Goal: Information Seeking & Learning: Check status

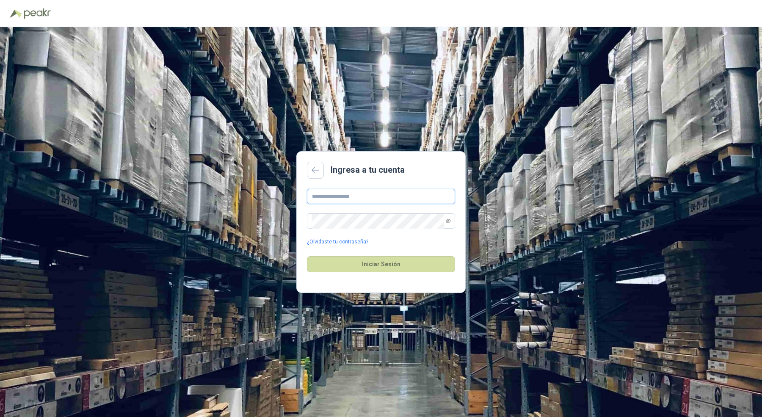
click at [376, 199] on input "text" at bounding box center [381, 196] width 148 height 15
type input "**********"
click at [307, 256] on button "Iniciar Sesión" at bounding box center [381, 264] width 148 height 16
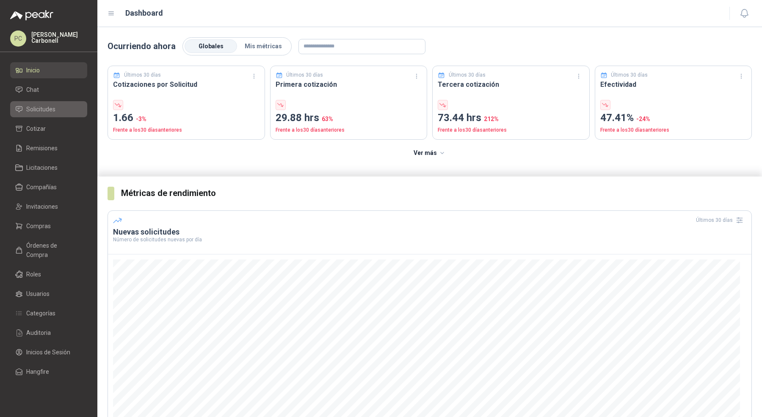
click at [37, 103] on link "Solicitudes" at bounding box center [48, 109] width 77 height 16
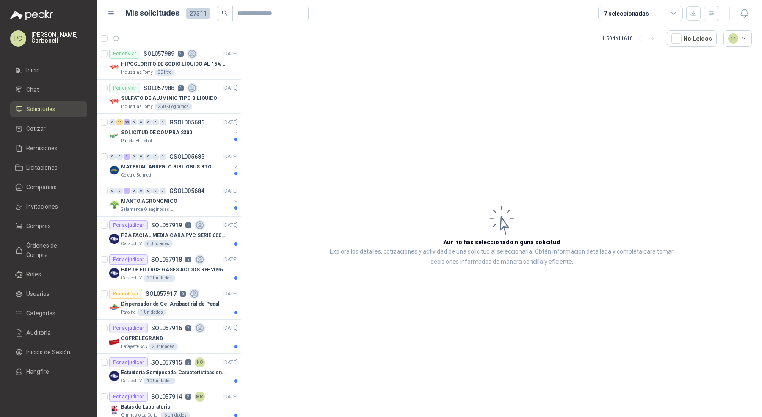
scroll to position [387, 0]
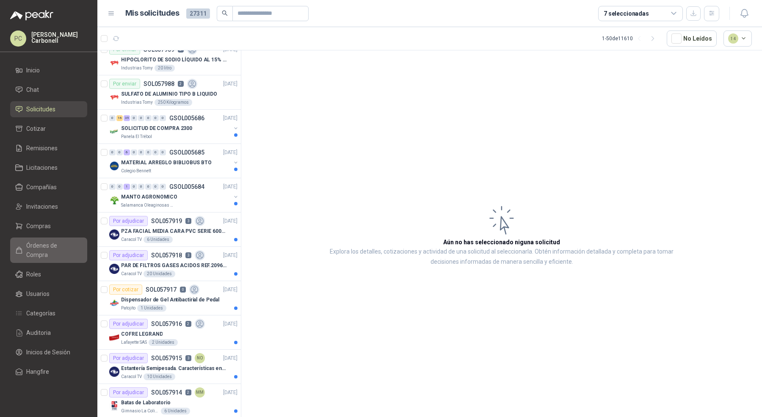
click at [57, 241] on span "Órdenes de Compra" at bounding box center [52, 250] width 53 height 19
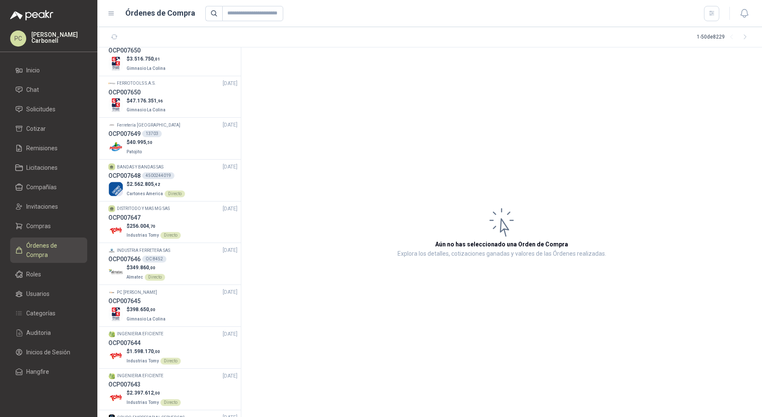
scroll to position [682, 0]
click at [193, 197] on li "BANDAS Y BANDAS SAS [DATE] OCP007648 4500244019 $ 2.562.805 ,42 Cartones Americ…" at bounding box center [169, 180] width 144 height 42
click at [197, 185] on div "$ 2.562.805 ,42 Cartones America Directo" at bounding box center [172, 188] width 129 height 17
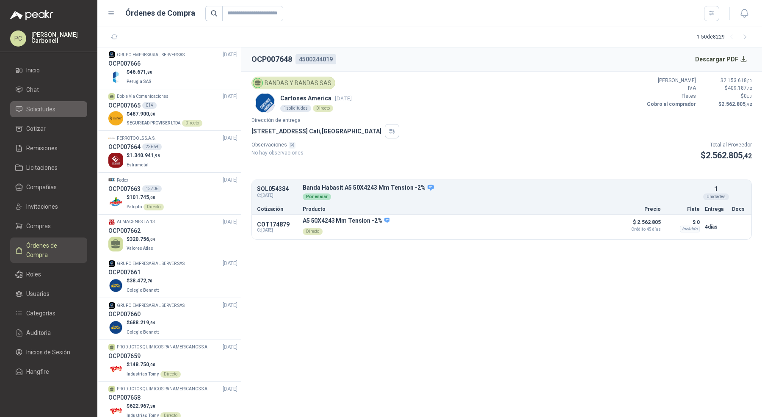
click at [46, 105] on span "Solicitudes" at bounding box center [40, 109] width 29 height 9
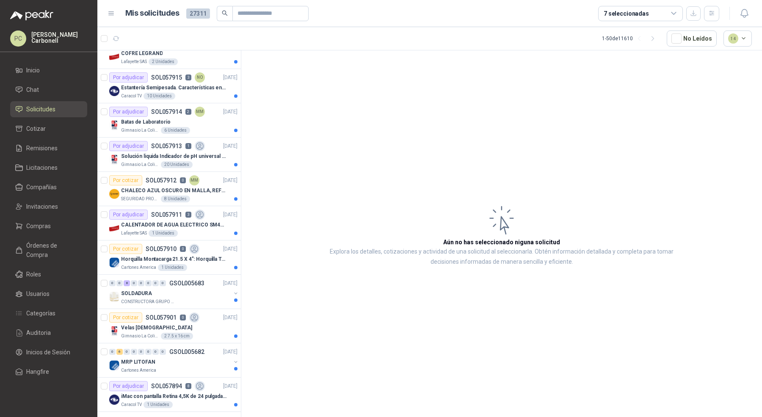
scroll to position [670, 0]
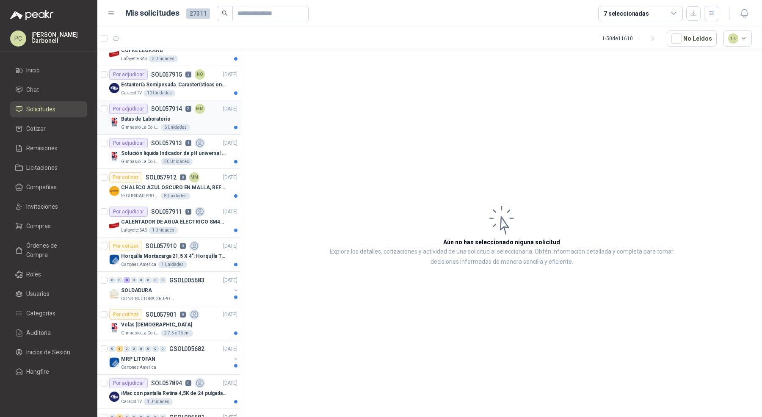
click at [174, 124] on div "6 Unidades" at bounding box center [175, 127] width 29 height 7
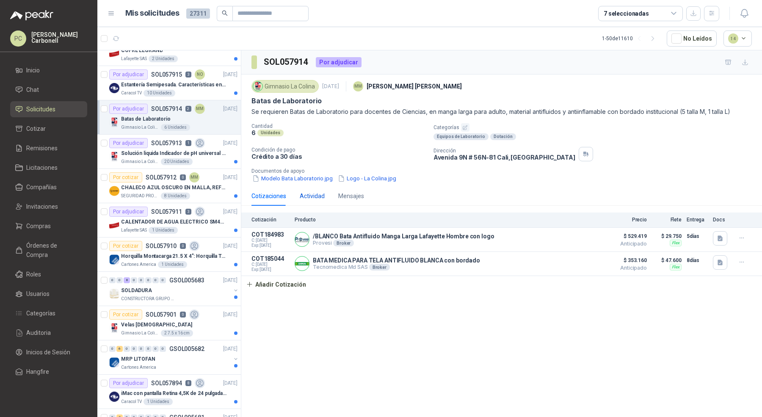
click at [317, 199] on div "Actividad" at bounding box center [312, 195] width 25 height 9
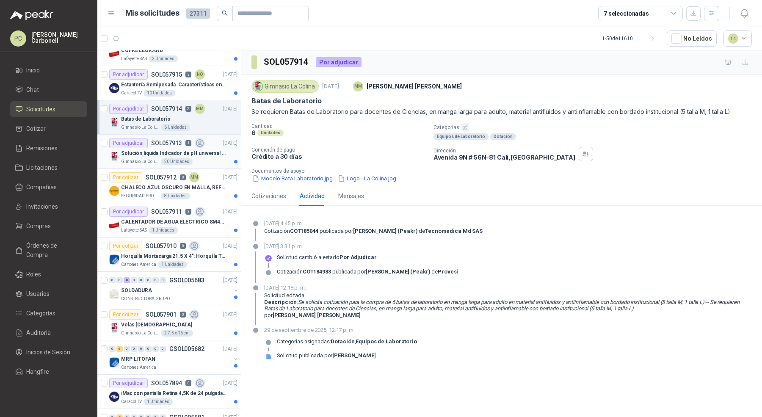
click at [197, 158] on div "Gimnasio La Colina 20 Unidades" at bounding box center [179, 161] width 116 height 7
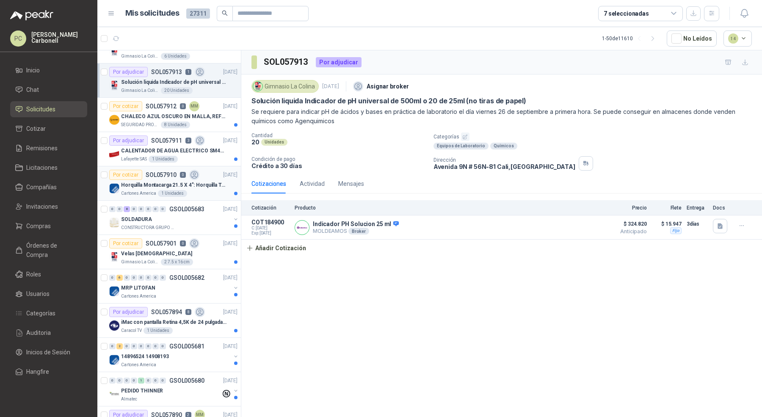
scroll to position [763, 0]
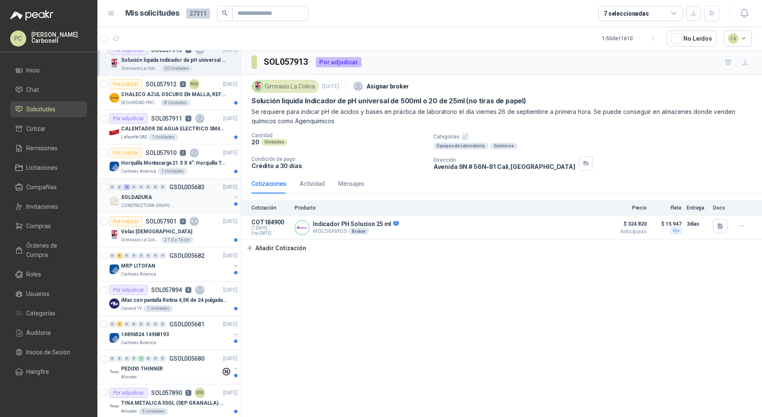
click at [202, 202] on div "CONSTRUCTORA GRUPO FIP" at bounding box center [176, 205] width 110 height 7
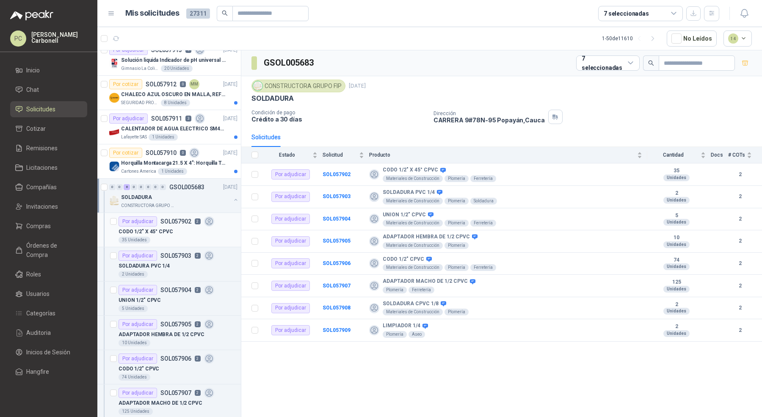
click at [196, 227] on div "CODO 1/2" X 45° CPVC" at bounding box center [178, 232] width 119 height 10
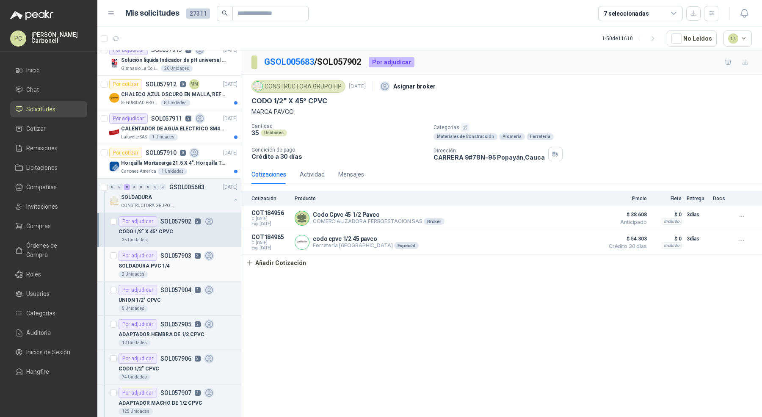
click at [171, 271] on div "2 Unidades" at bounding box center [178, 274] width 119 height 7
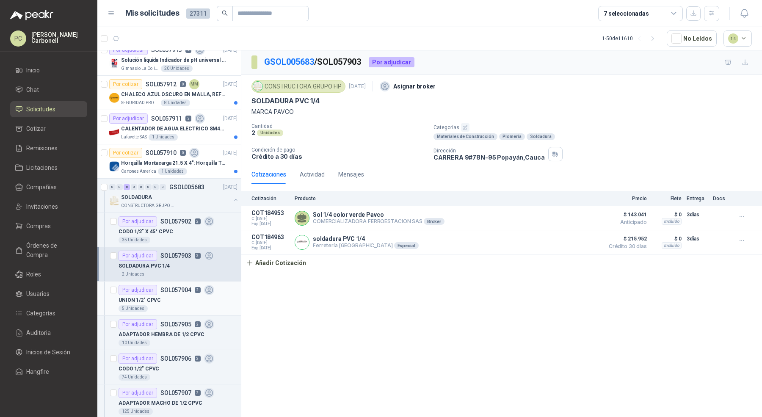
click at [184, 296] on div "UNION 1/2" CPVC" at bounding box center [178, 300] width 119 height 10
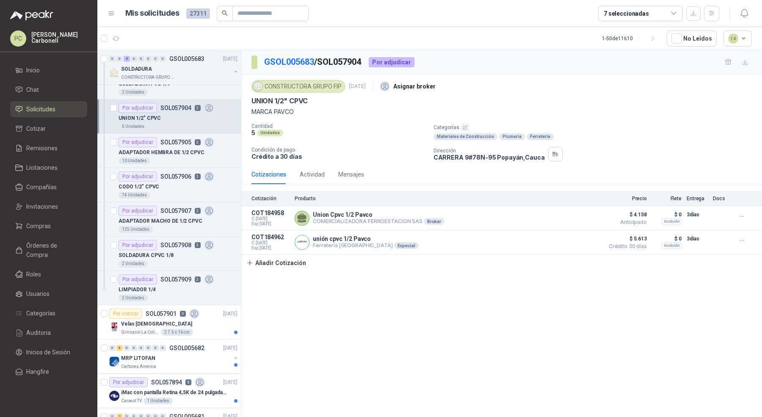
scroll to position [1094, 0]
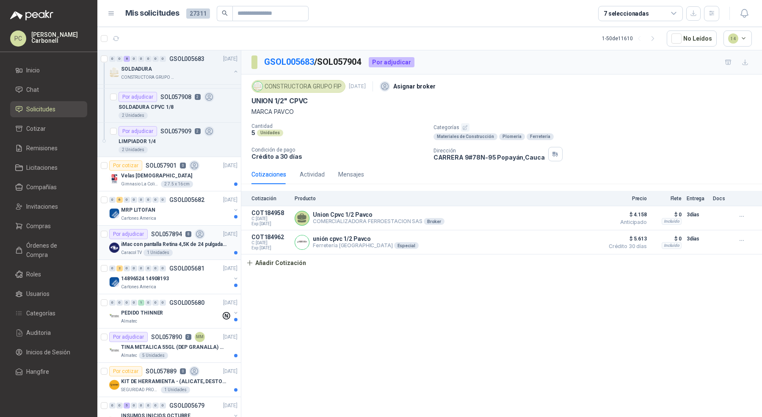
click at [207, 249] on div "Caracol TV 1 Unidades" at bounding box center [179, 252] width 116 height 7
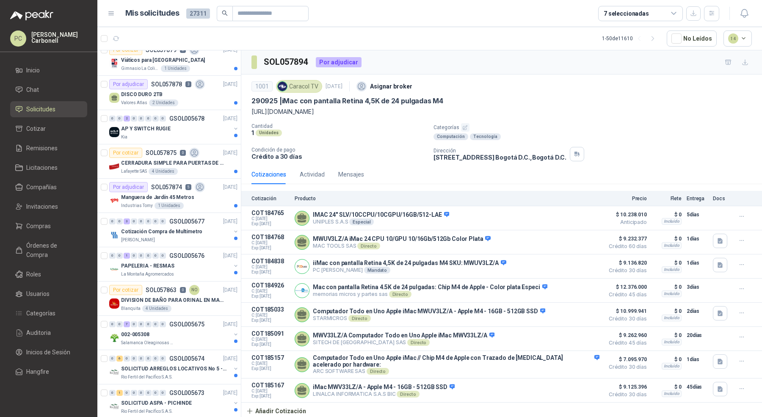
scroll to position [1606, 0]
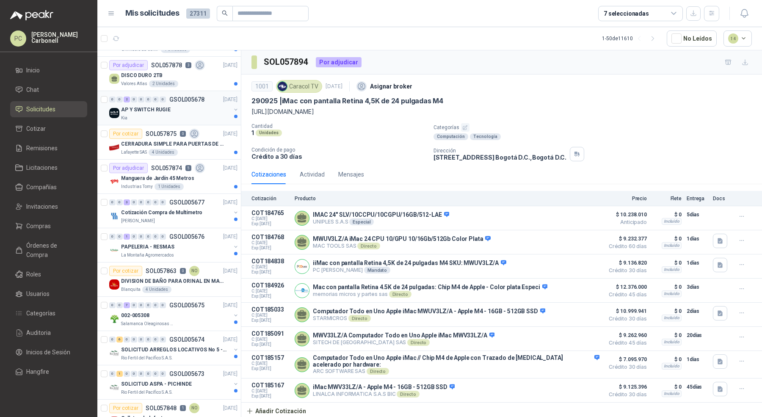
click at [232, 106] on button "button" at bounding box center [235, 109] width 7 height 7
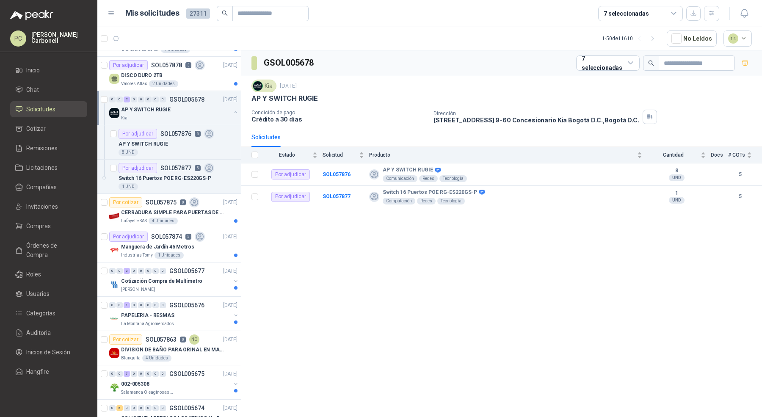
click at [232, 109] on button "button" at bounding box center [235, 112] width 7 height 7
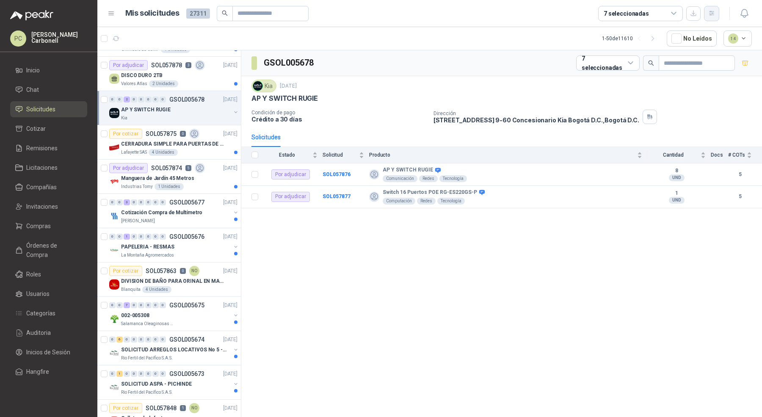
click at [713, 11] on icon "button" at bounding box center [711, 13] width 7 height 7
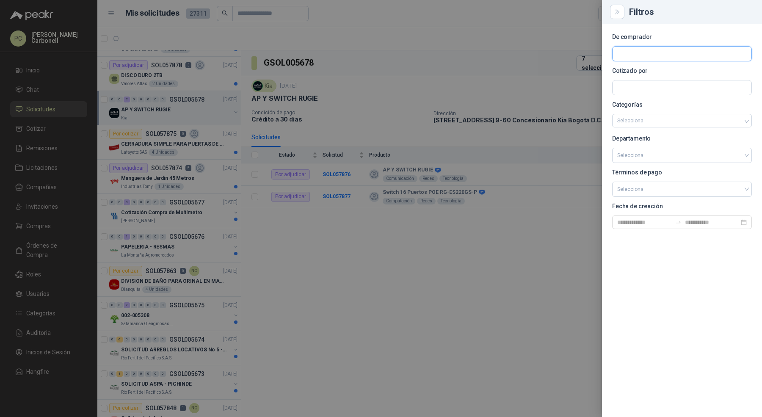
click at [675, 50] on input "text" at bounding box center [682, 54] width 139 height 14
type input "***"
click at [644, 73] on p "Kia" at bounding box center [663, 71] width 62 height 5
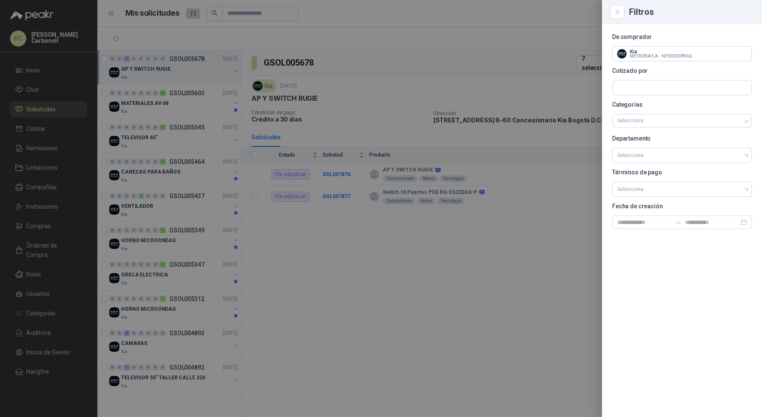
click at [301, 215] on div at bounding box center [381, 208] width 762 height 417
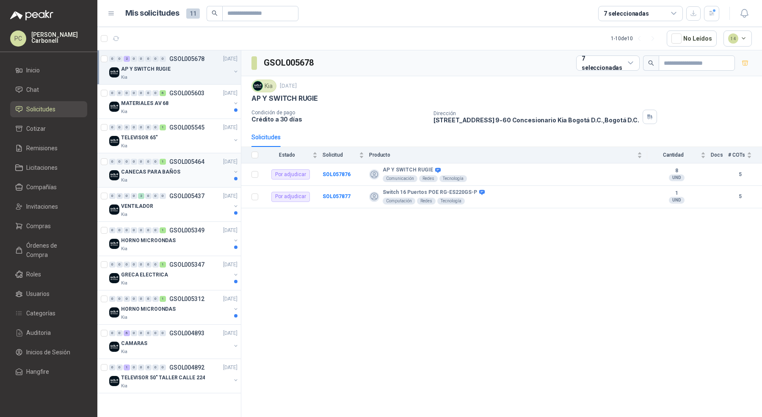
click at [237, 172] on button "button" at bounding box center [235, 172] width 7 height 7
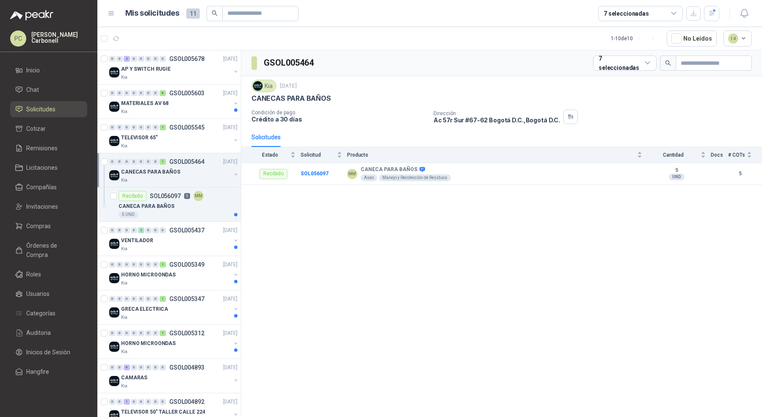
click at [232, 173] on button "button" at bounding box center [235, 174] width 7 height 7
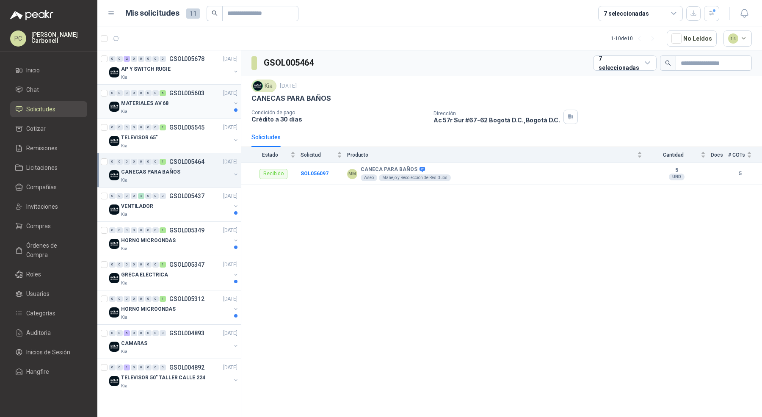
click at [235, 102] on button "button" at bounding box center [235, 103] width 7 height 7
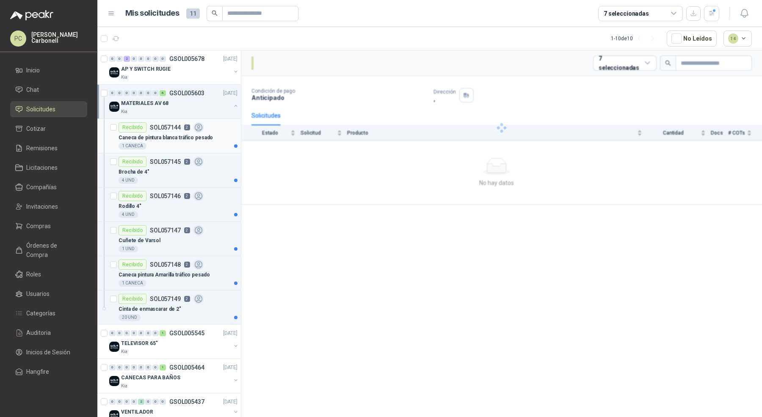
click at [191, 138] on p "Caneca de pintura blanca tráfico pesado" at bounding box center [166, 138] width 94 height 8
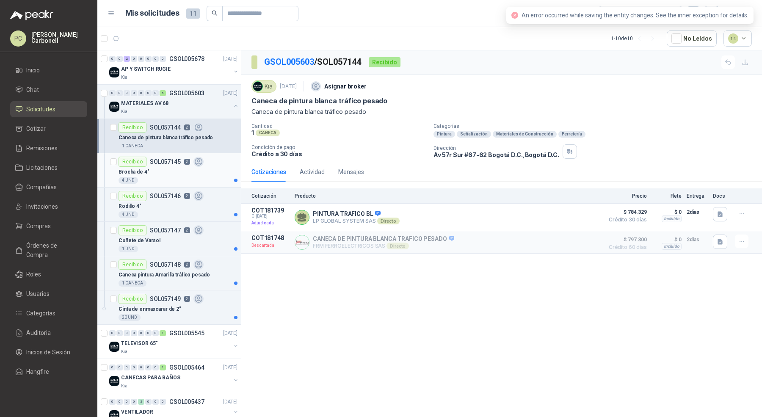
click at [194, 163] on icon at bounding box center [199, 162] width 10 height 10
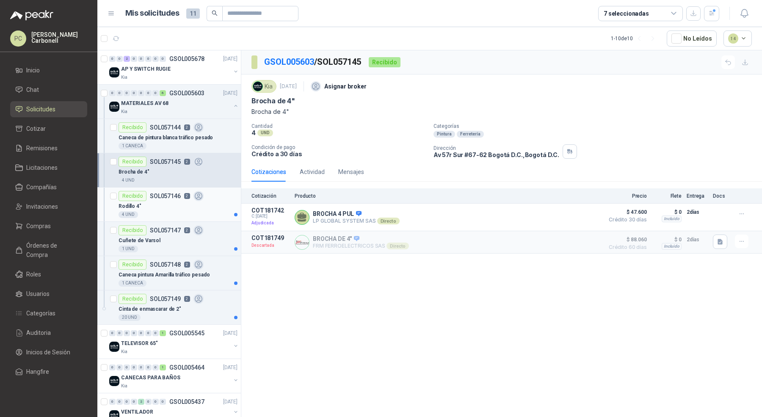
click at [196, 211] on div "4 UND" at bounding box center [178, 214] width 119 height 7
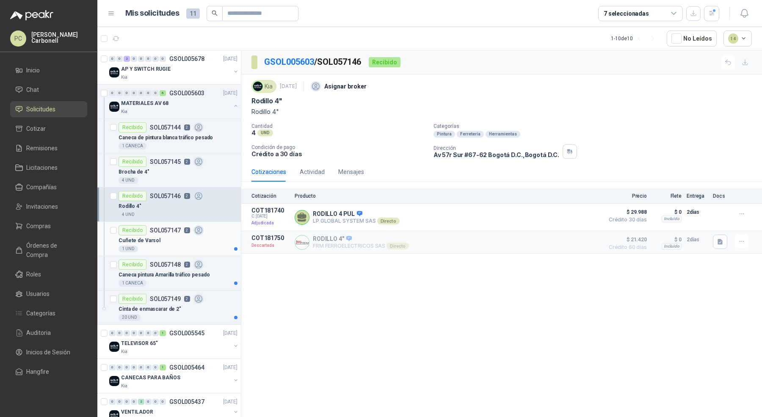
click at [202, 242] on div "Cuñete de Varsol" at bounding box center [178, 240] width 119 height 10
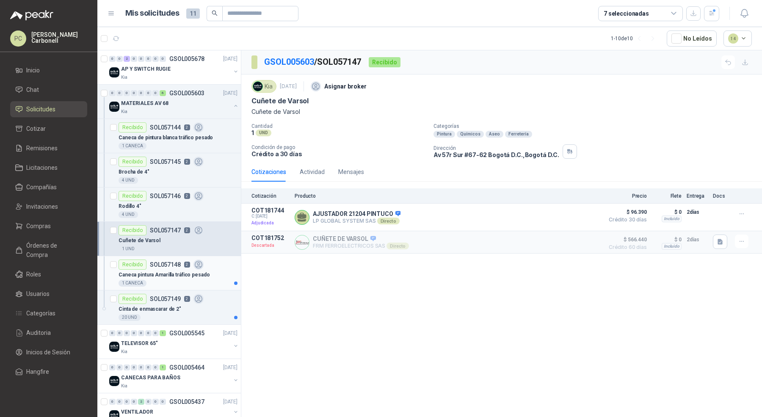
click at [208, 277] on div "Caneca pintura Amarilla tráfico pesado" at bounding box center [178, 275] width 119 height 10
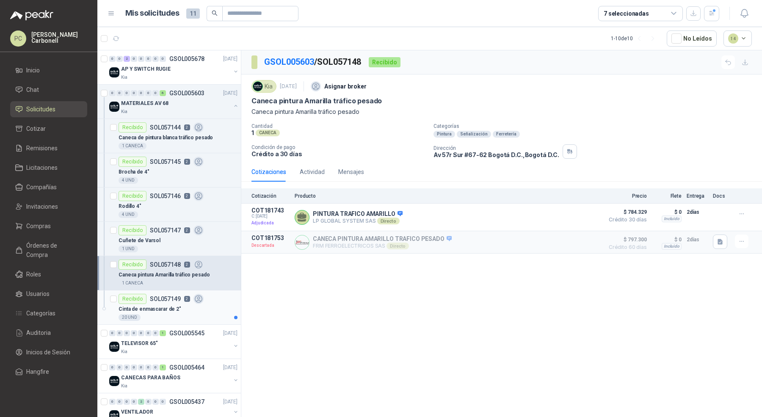
click at [208, 309] on div "Cinta de enmascarar de 2"" at bounding box center [178, 309] width 119 height 10
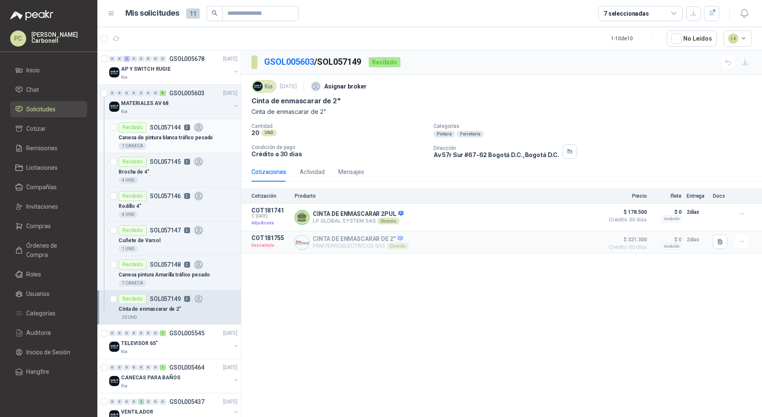
click at [204, 133] on div "Caneca de pintura blanca tráfico pesado" at bounding box center [178, 138] width 119 height 10
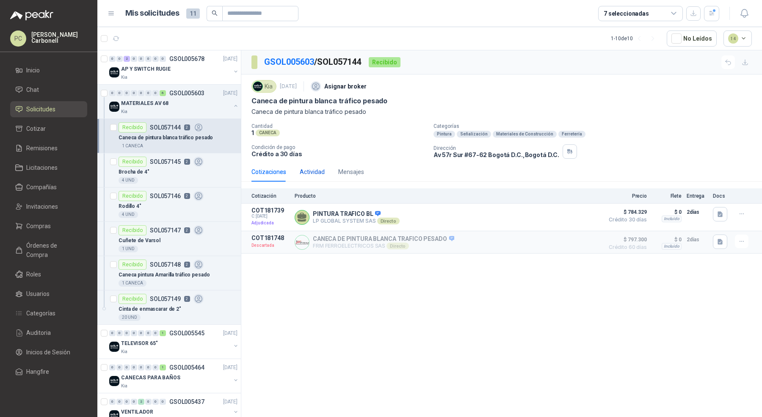
click at [316, 170] on div "Actividad" at bounding box center [312, 171] width 25 height 9
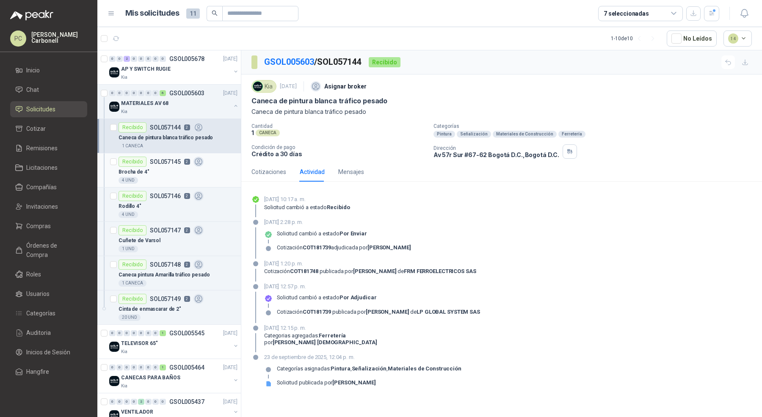
click at [205, 172] on div "Brocha de 4"" at bounding box center [178, 172] width 119 height 10
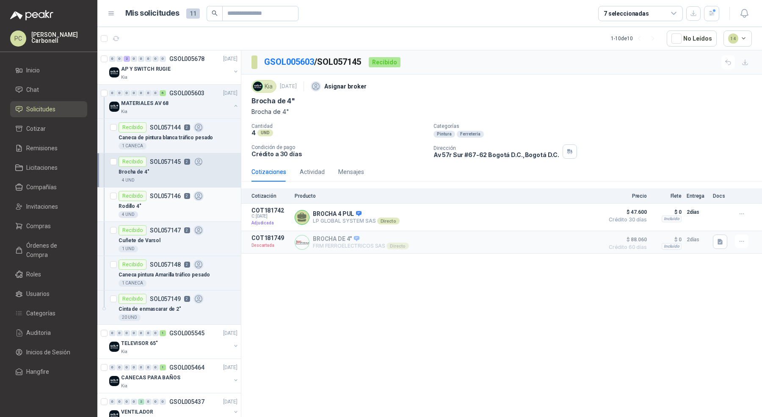
click at [207, 212] on div "4 UND" at bounding box center [178, 214] width 119 height 7
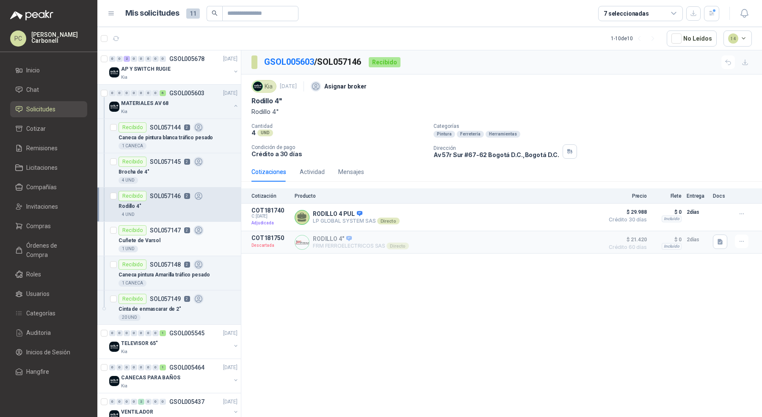
click at [205, 248] on div "1 UND" at bounding box center [178, 249] width 119 height 7
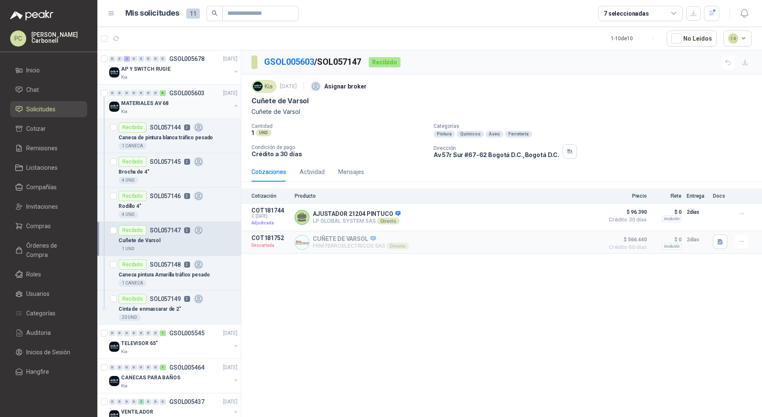
click at [232, 105] on button "button" at bounding box center [235, 105] width 7 height 7
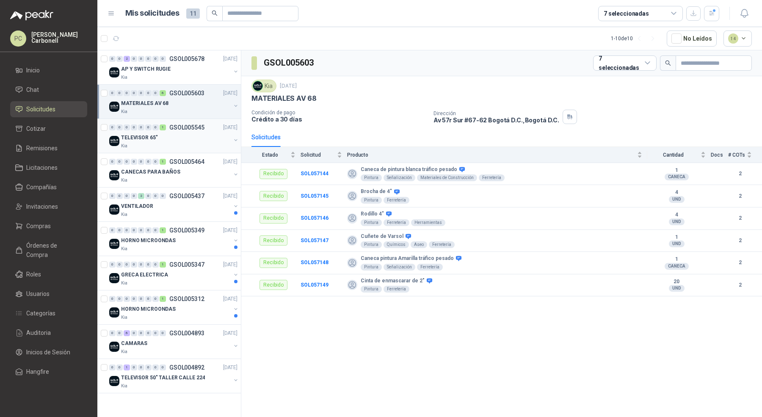
click at [236, 140] on button "button" at bounding box center [235, 140] width 7 height 7
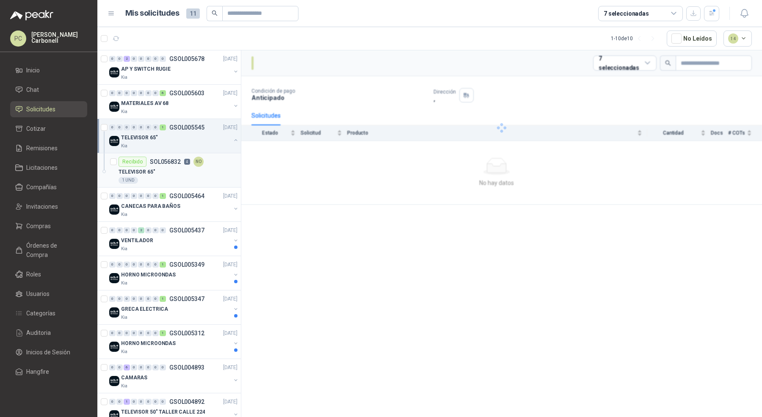
click at [214, 174] on div "TELEVISOR 65"" at bounding box center [178, 172] width 119 height 10
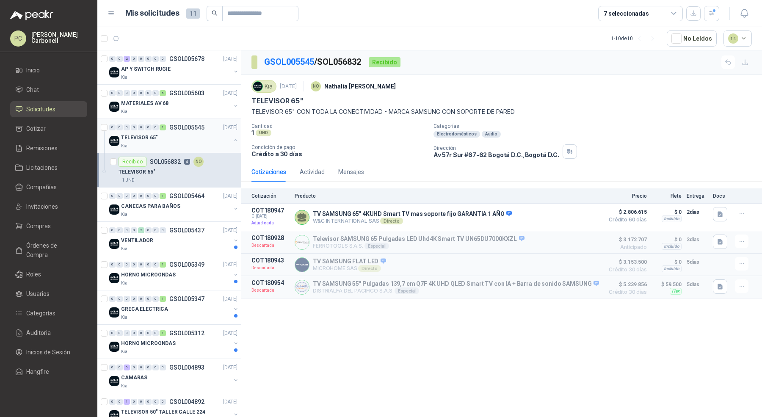
click at [232, 138] on button "button" at bounding box center [235, 140] width 7 height 7
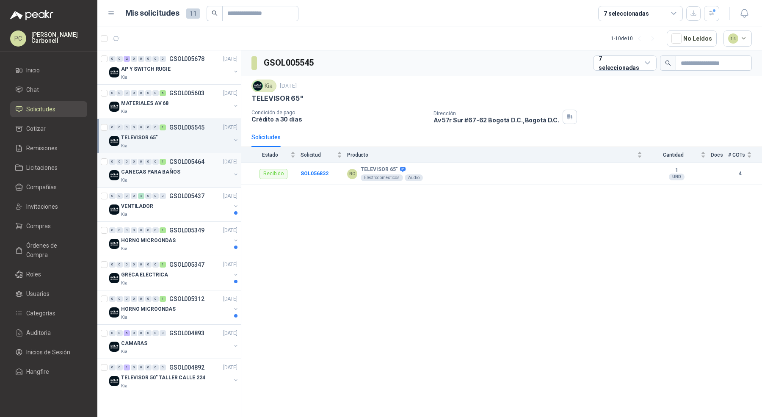
click at [218, 175] on div "CANECAS PARA BAÑOS" at bounding box center [176, 172] width 110 height 10
click at [233, 177] on div at bounding box center [235, 175] width 7 height 8
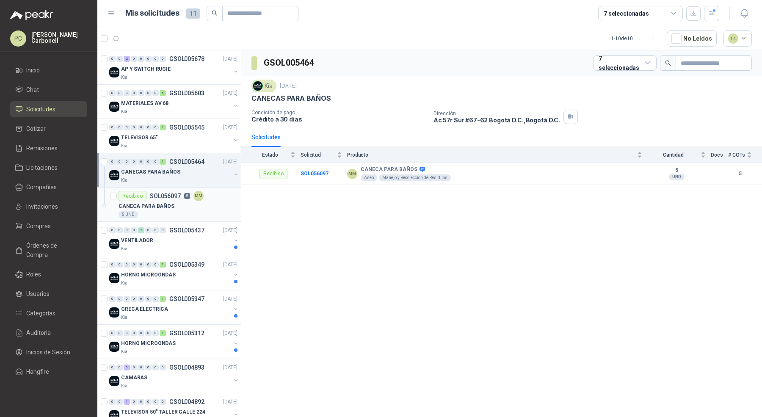
click at [224, 199] on div "Recibido SOL056097 5 MM" at bounding box center [178, 196] width 119 height 10
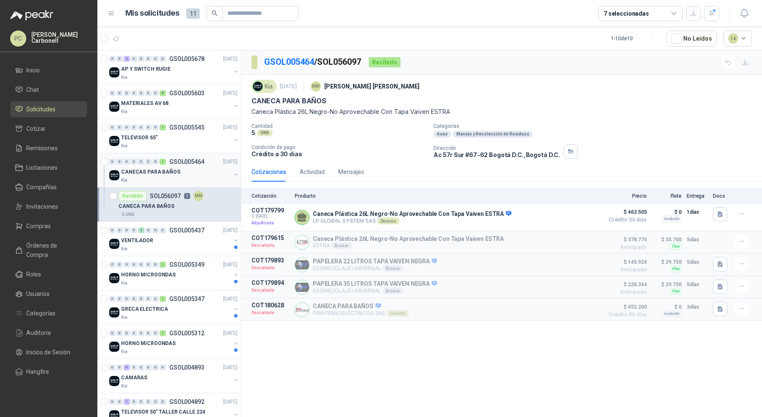
click at [232, 171] on div at bounding box center [235, 175] width 7 height 8
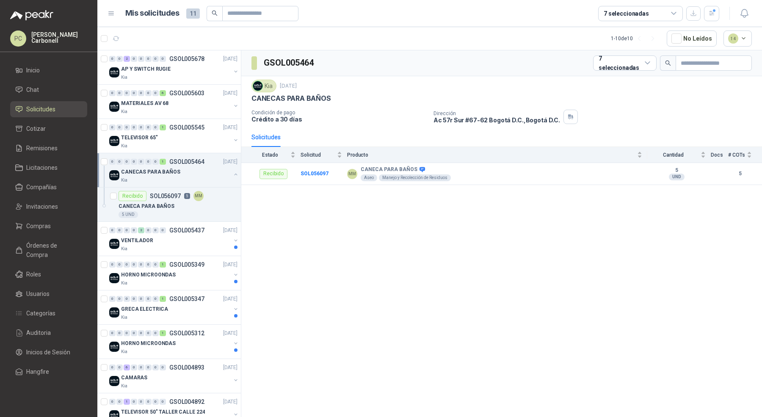
click at [232, 172] on button "button" at bounding box center [235, 174] width 7 height 7
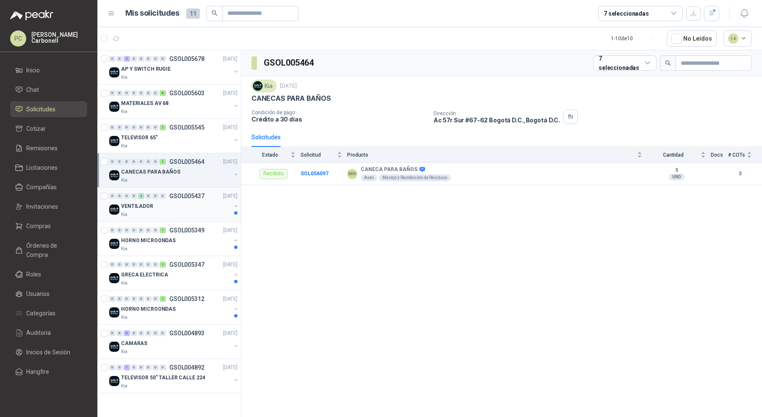
click at [223, 202] on div "VENTILADOR" at bounding box center [176, 206] width 110 height 10
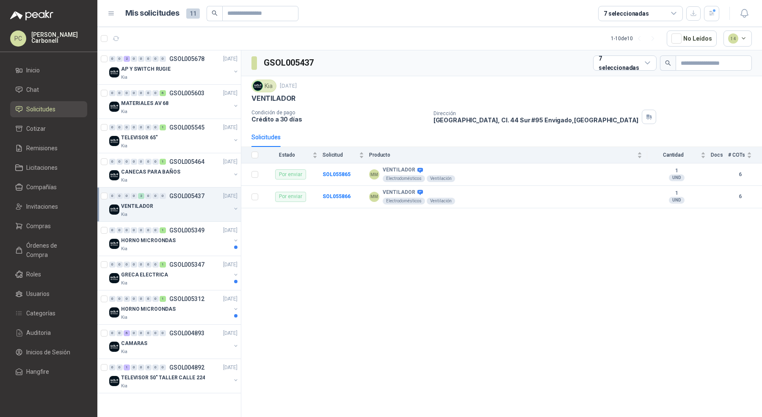
click at [234, 210] on icon "button" at bounding box center [236, 209] width 6 height 6
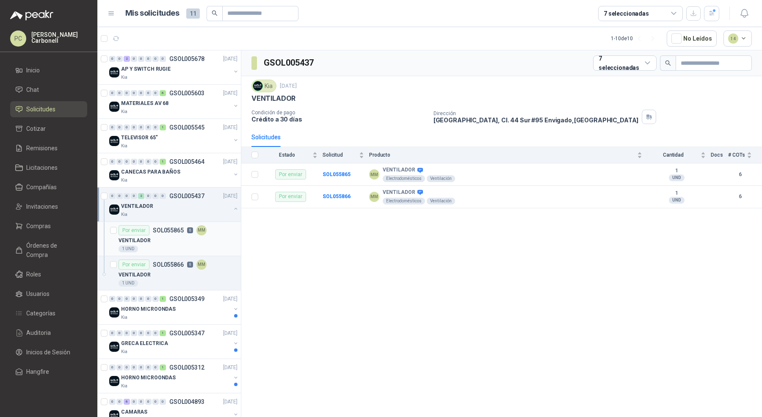
click at [222, 246] on div "1 UND" at bounding box center [178, 249] width 119 height 7
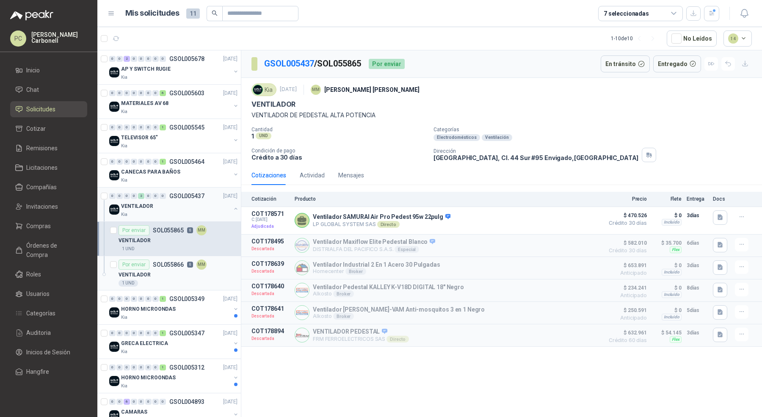
click at [219, 273] on div "VENTILADOR" at bounding box center [178, 275] width 119 height 10
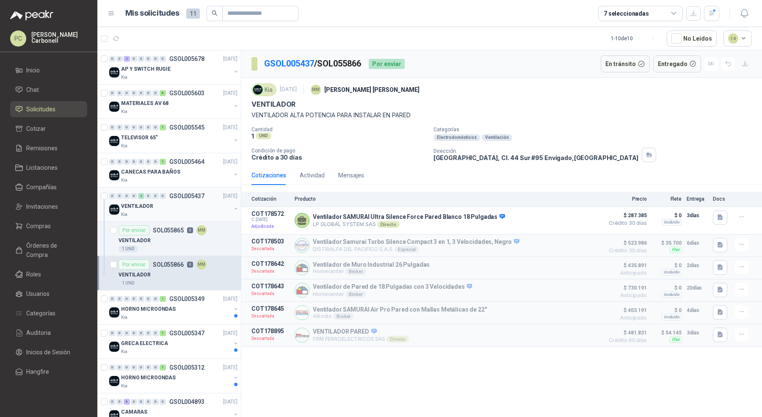
click at [232, 212] on div at bounding box center [235, 209] width 7 height 8
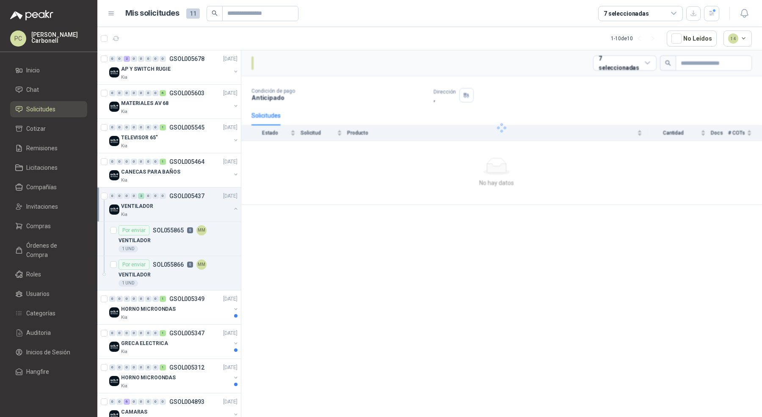
click at [232, 206] on button "button" at bounding box center [235, 208] width 7 height 7
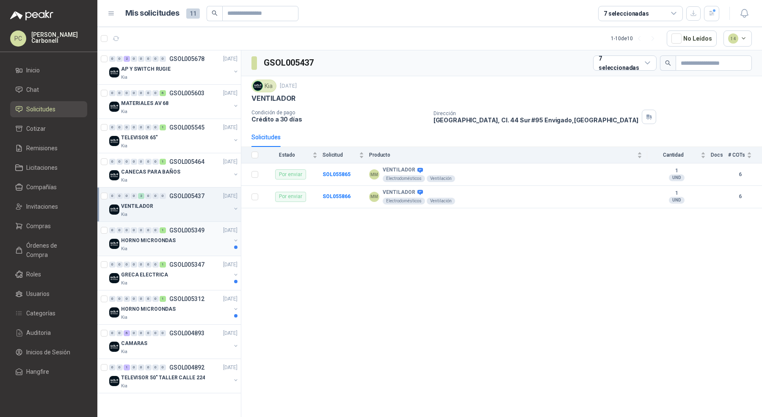
click at [226, 248] on div "Kia" at bounding box center [176, 249] width 110 height 7
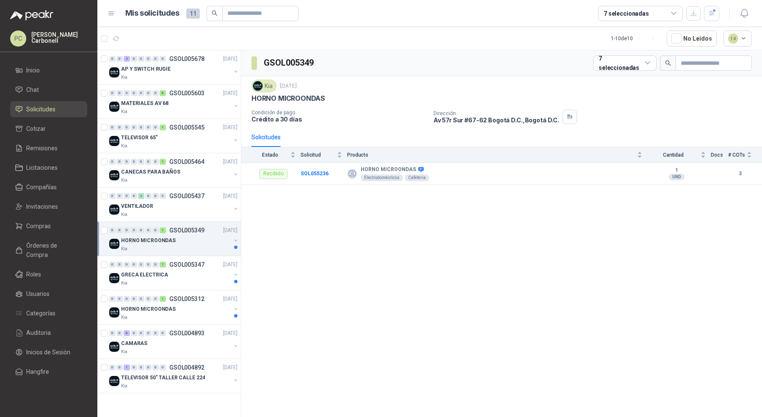
click at [235, 237] on div "HORNO MICROONDAS Kia" at bounding box center [174, 243] width 130 height 17
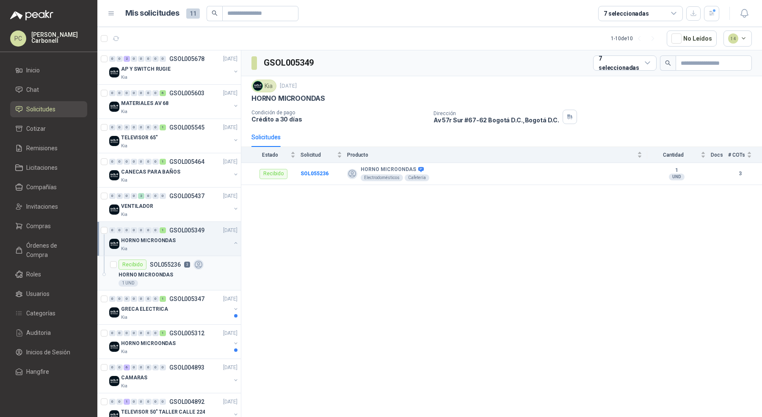
click at [207, 282] on div "1 UND" at bounding box center [178, 283] width 119 height 7
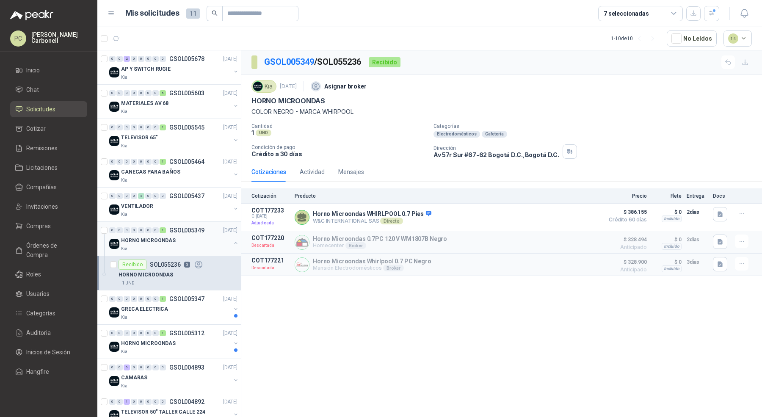
click at [232, 243] on button "button" at bounding box center [235, 243] width 7 height 7
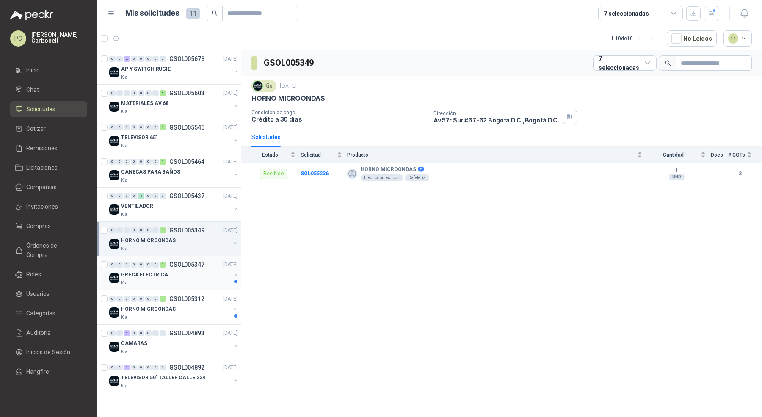
click at [228, 274] on div "GRECA ELECTRICA" at bounding box center [176, 275] width 110 height 10
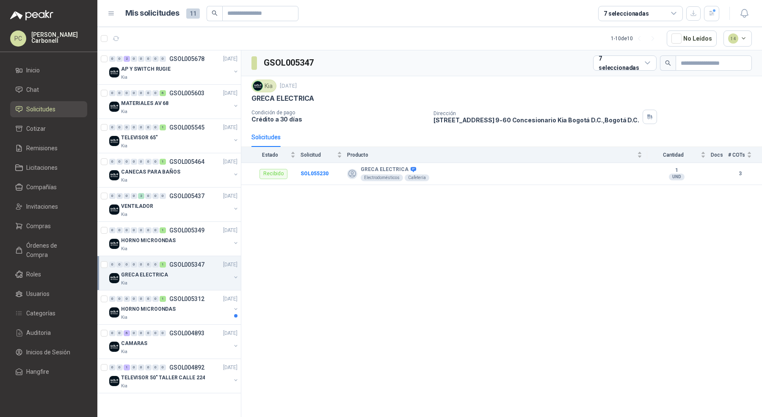
click at [236, 274] on button "button" at bounding box center [235, 277] width 7 height 7
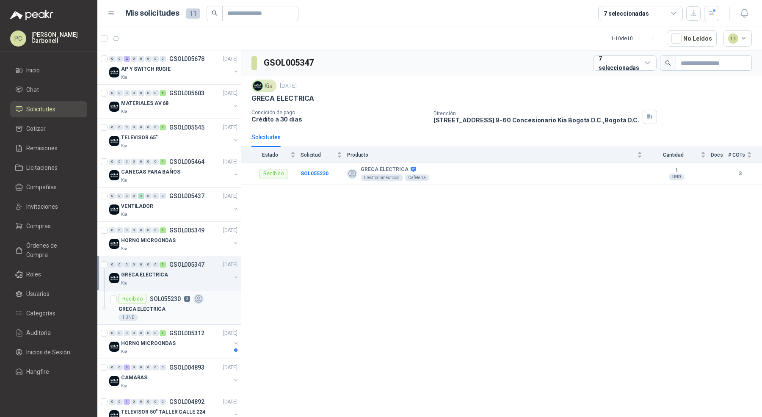
click at [218, 305] on div "GRECA ELECTRICA" at bounding box center [178, 309] width 119 height 10
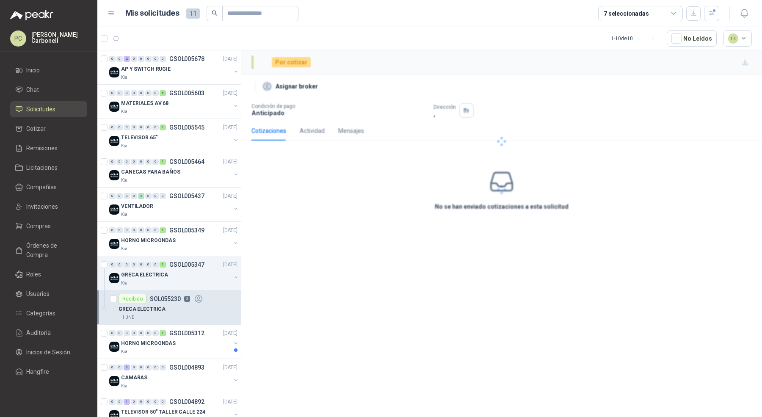
scroll to position [17, 0]
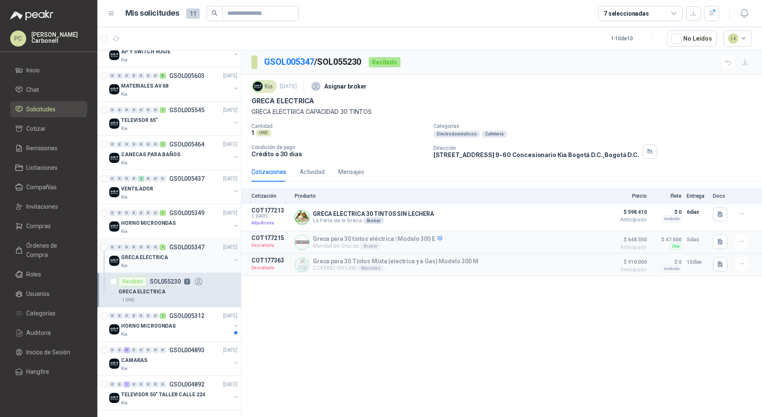
click at [232, 258] on button "button" at bounding box center [235, 260] width 7 height 7
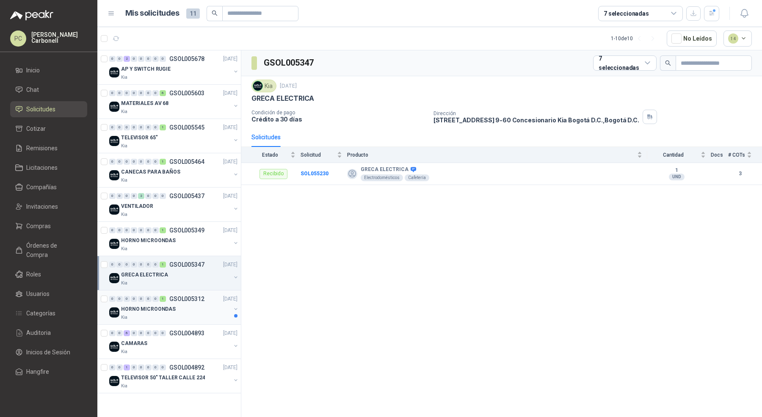
click at [233, 306] on button "button" at bounding box center [235, 309] width 7 height 7
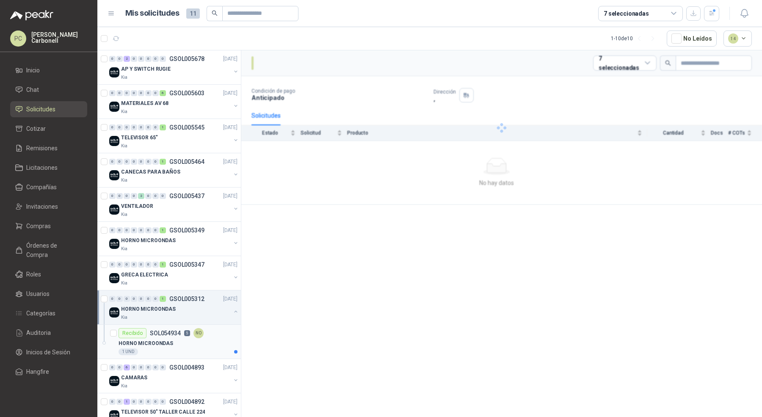
click at [215, 340] on div "HORNO MICROONDAS" at bounding box center [178, 343] width 119 height 10
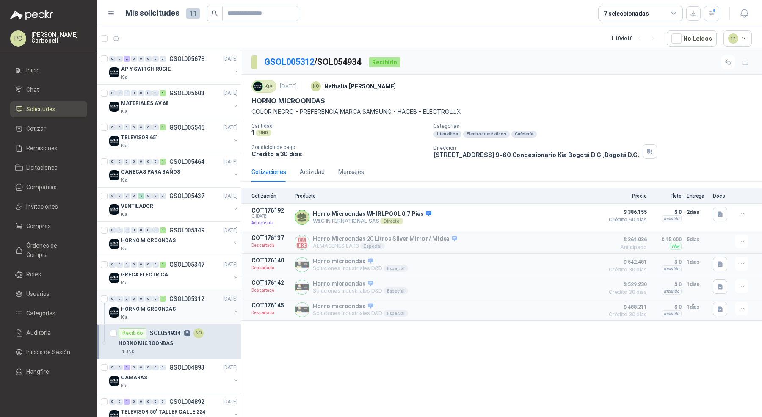
click at [232, 308] on button "button" at bounding box center [235, 311] width 7 height 7
